Goal: Information Seeking & Learning: Learn about a topic

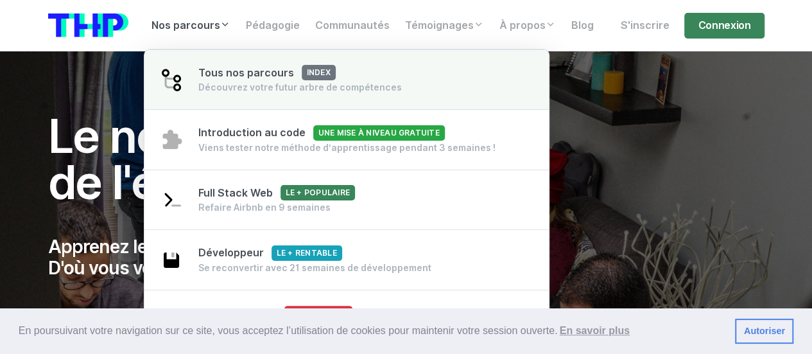
click at [241, 76] on span "Tous nos parcours index" at bounding box center [266, 73] width 137 height 12
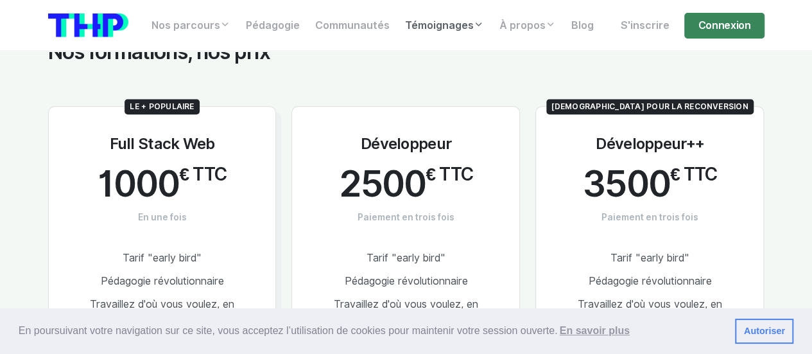
scroll to position [638, 0]
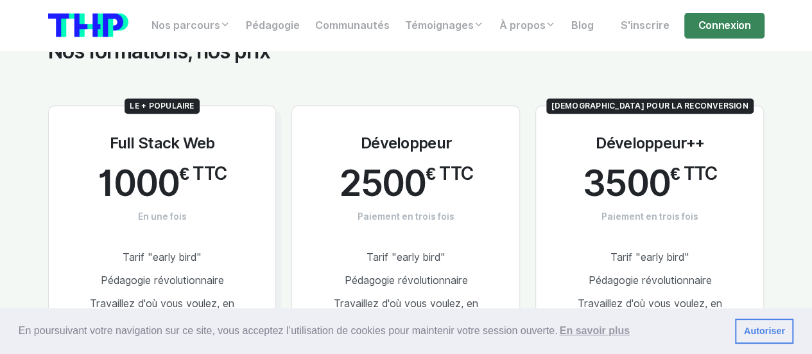
click at [392, 141] on h3 "Développeur" at bounding box center [406, 143] width 90 height 19
